Goal: Information Seeking & Learning: Learn about a topic

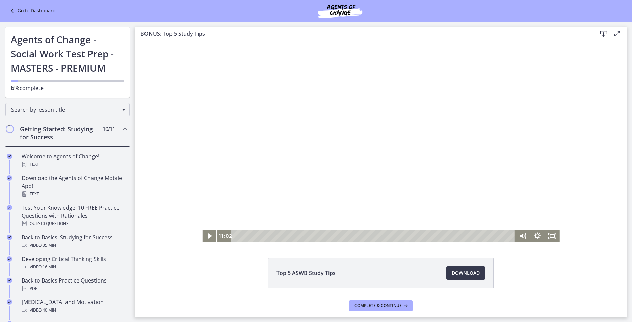
scroll to position [197, 0]
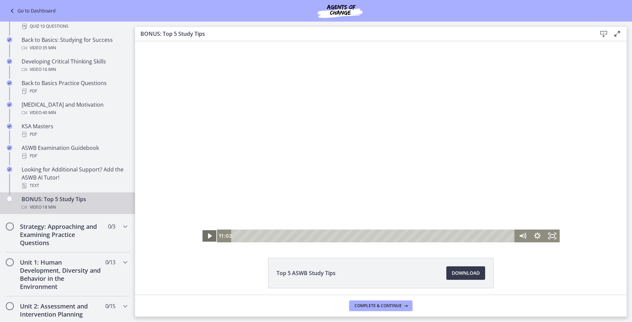
click at [203, 237] on icon "Play Video" at bounding box center [210, 236] width 15 height 13
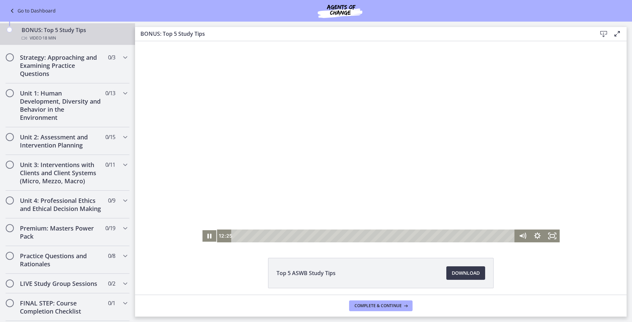
scroll to position [362, 0]
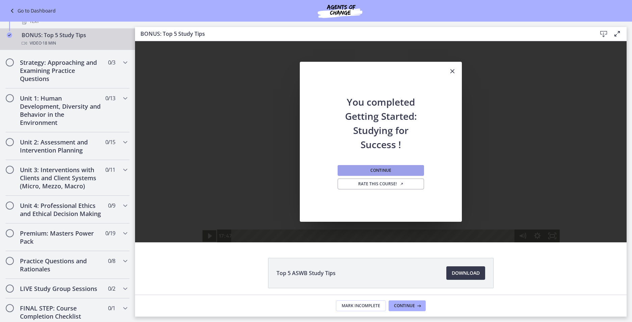
click at [406, 172] on button "Continue" at bounding box center [381, 170] width 86 height 11
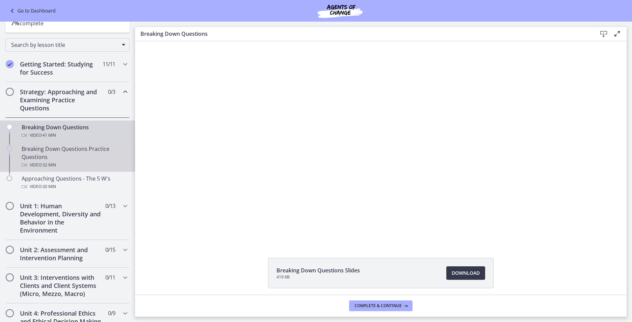
scroll to position [61, 0]
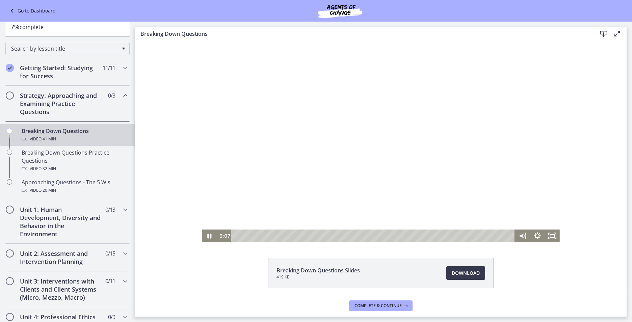
click at [401, 155] on div at bounding box center [381, 141] width 358 height 201
click at [377, 143] on div at bounding box center [381, 141] width 358 height 201
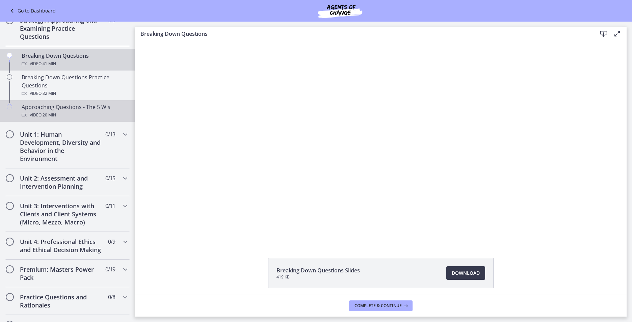
scroll to position [135, 0]
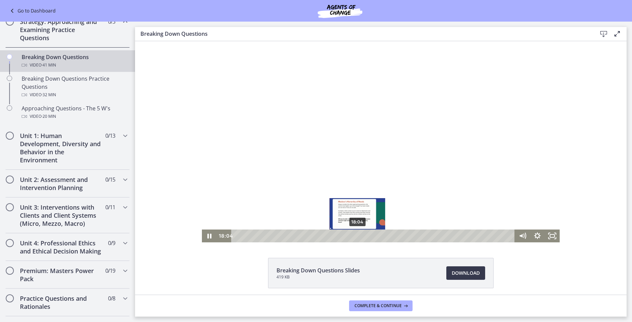
click at [355, 236] on div "Playbar" at bounding box center [357, 236] width 4 height 4
click at [353, 236] on div "Playbar" at bounding box center [355, 236] width 4 height 4
click at [356, 236] on div "18:13" at bounding box center [374, 236] width 274 height 13
click at [382, 166] on div at bounding box center [381, 141] width 358 height 201
click at [309, 156] on div at bounding box center [381, 141] width 358 height 201
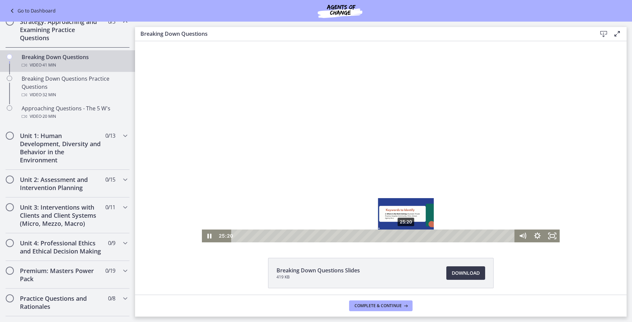
click at [404, 237] on div "25:20" at bounding box center [374, 236] width 274 height 13
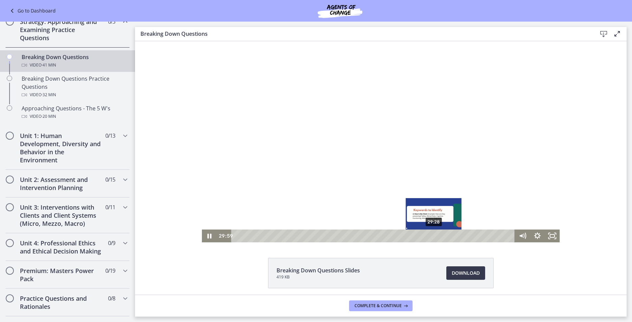
click at [431, 237] on div "29:28" at bounding box center [374, 236] width 274 height 13
click at [429, 237] on div "Playbar" at bounding box center [431, 236] width 4 height 4
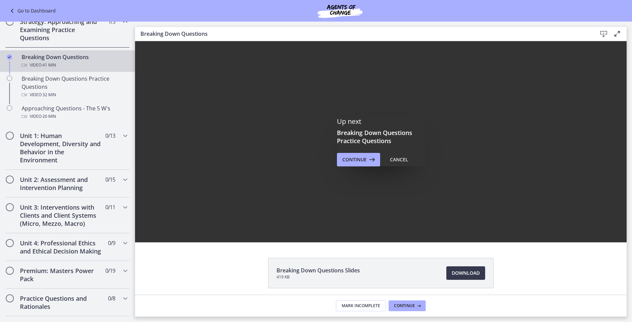
scroll to position [0, 0]
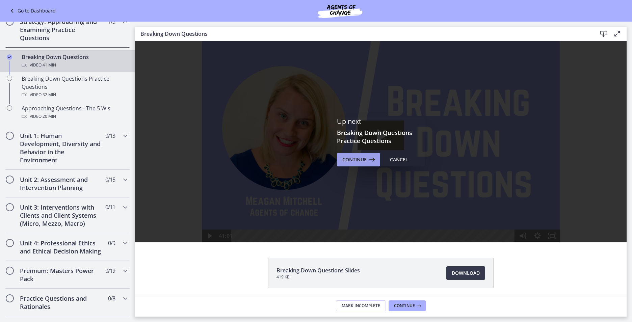
click at [357, 162] on span "Continue" at bounding box center [354, 160] width 24 height 8
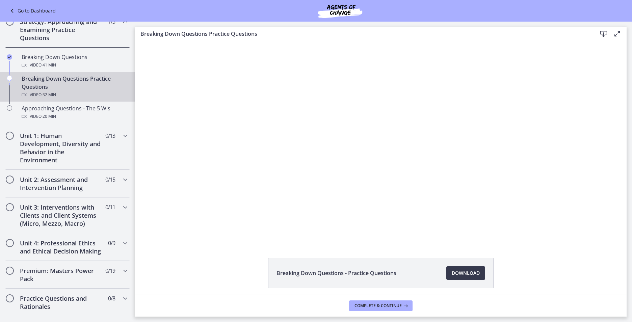
click at [448, 132] on div at bounding box center [381, 141] width 400 height 201
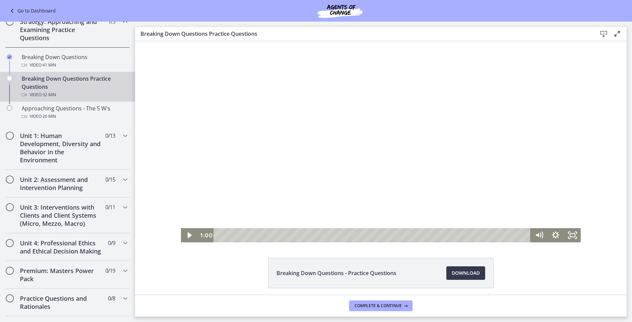
click at [436, 163] on div at bounding box center [381, 141] width 400 height 201
click at [411, 183] on div at bounding box center [381, 141] width 400 height 201
click at [429, 162] on div at bounding box center [381, 141] width 400 height 201
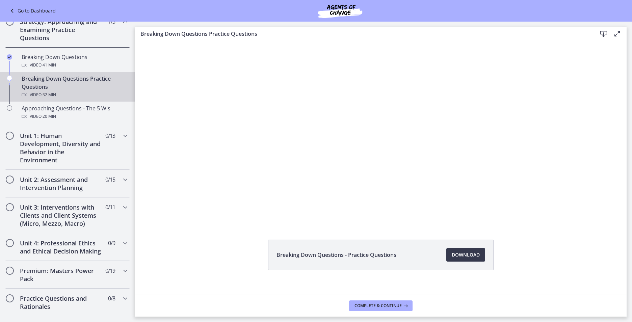
scroll to position [26, 0]
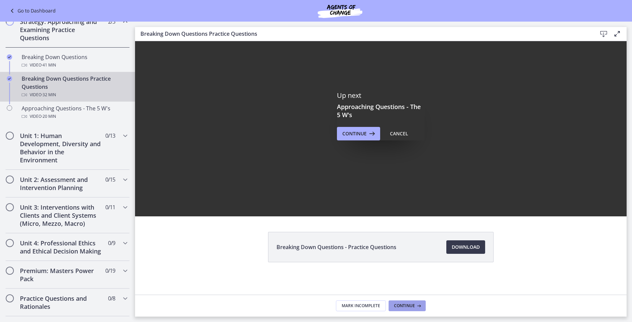
click at [398, 307] on span "Continue" at bounding box center [404, 305] width 21 height 5
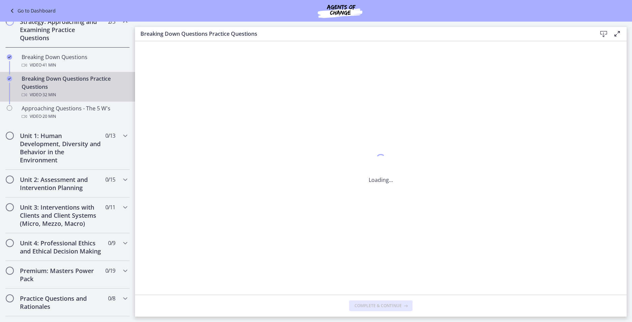
scroll to position [0, 0]
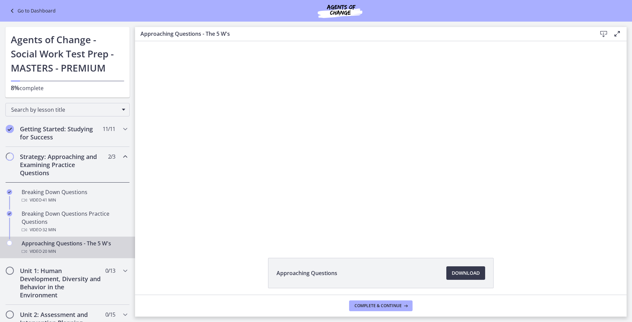
click at [25, 10] on link "Go to Dashboard" at bounding box center [32, 11] width 48 height 8
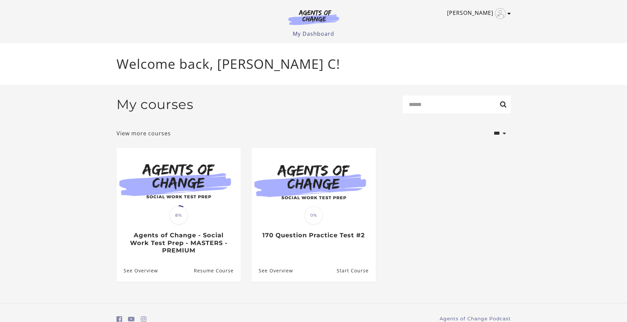
click at [484, 12] on link "Flor C" at bounding box center [477, 13] width 60 height 11
click at [464, 49] on link "Sign Out" at bounding box center [482, 47] width 59 height 11
